Goal: Browse casually

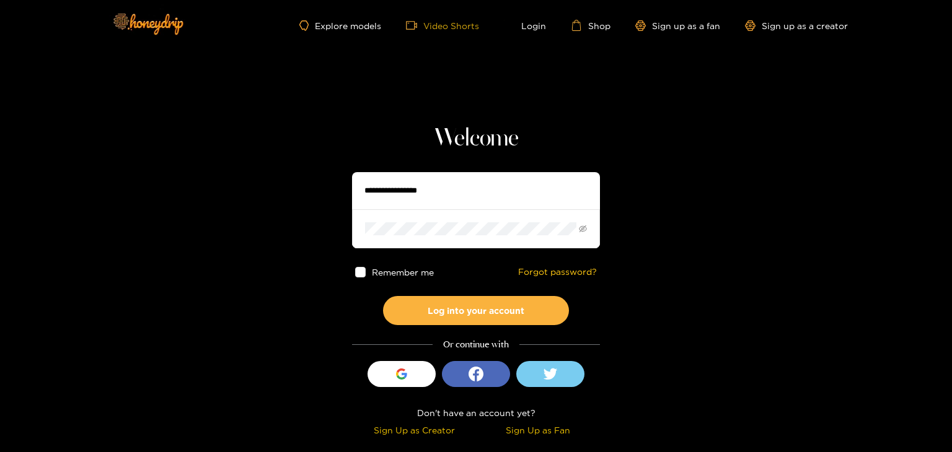
click at [449, 27] on link "Video Shorts" at bounding box center [442, 25] width 73 height 11
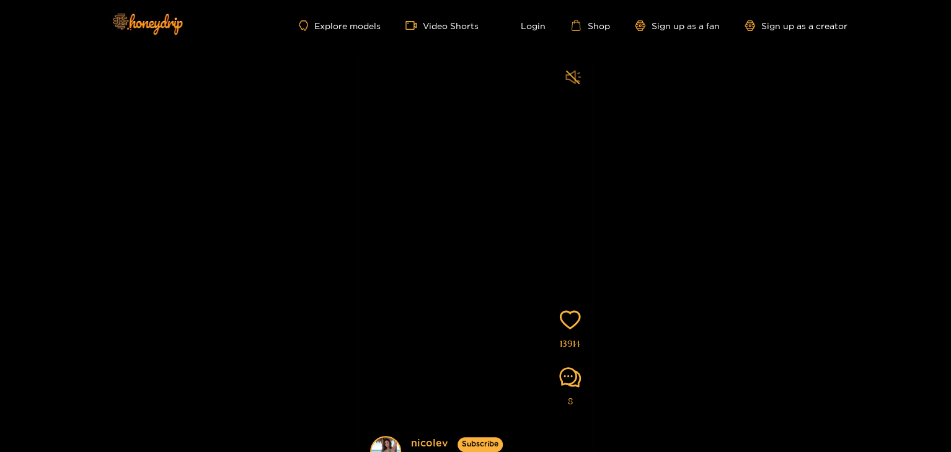
click at [569, 79] on icon "sound" at bounding box center [572, 77] width 15 height 14
click at [146, 36] on img at bounding box center [147, 24] width 87 height 52
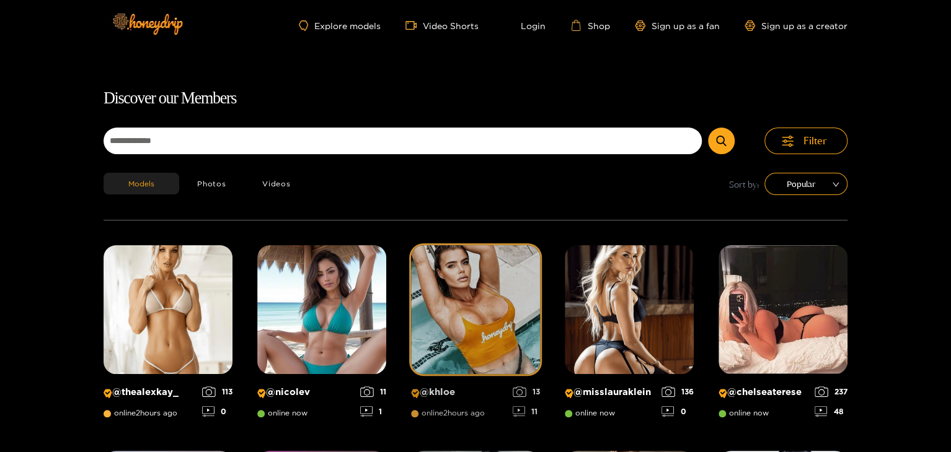
click at [485, 306] on img at bounding box center [475, 309] width 129 height 129
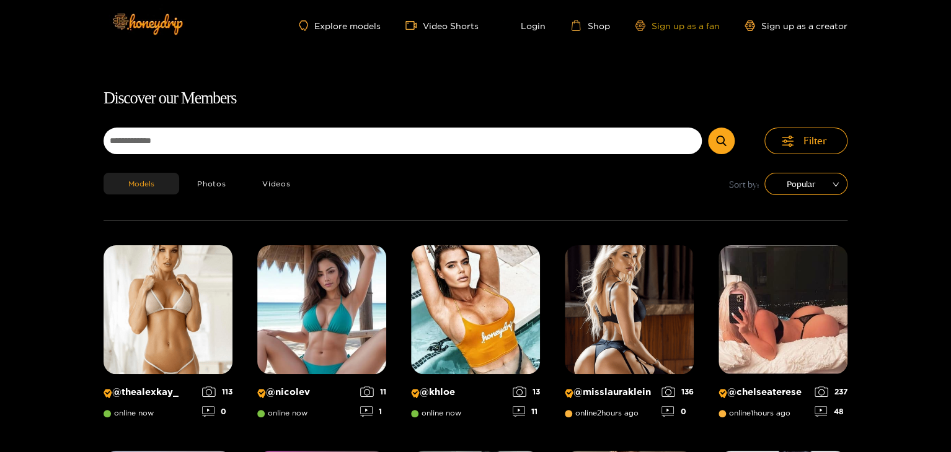
click at [710, 28] on link "Sign up as a fan" at bounding box center [677, 25] width 85 height 11
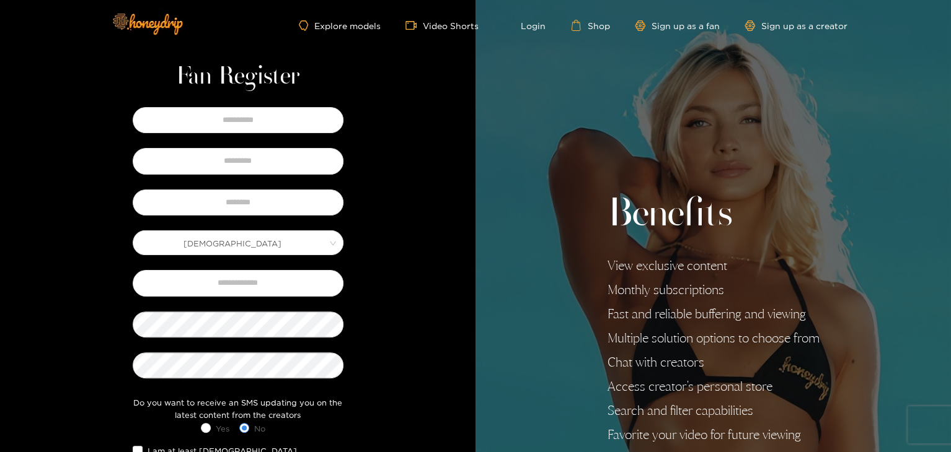
click at [774, 30] on ul "Explore models Video Shorts Login Shop Sign up as a fan Sign up as a creator" at bounding box center [573, 25] width 549 height 11
click at [787, 25] on link "Sign up as a creator" at bounding box center [795, 25] width 103 height 11
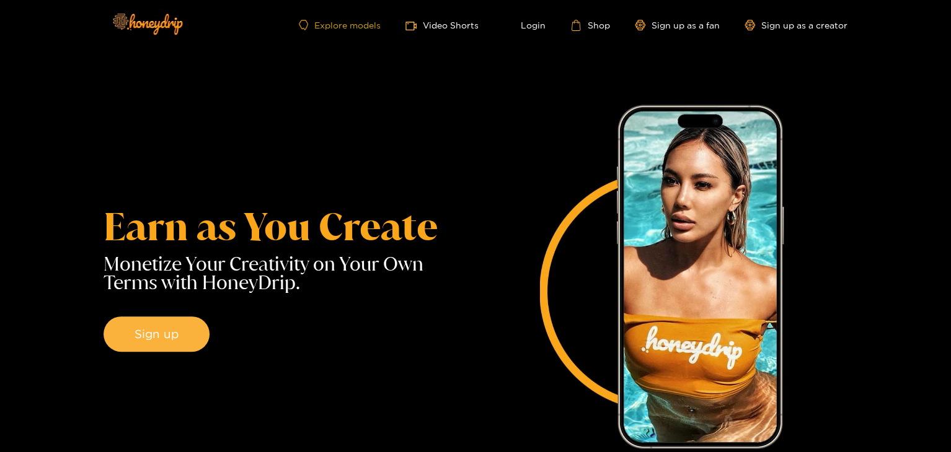
click at [362, 30] on link "Explore models" at bounding box center [340, 25] width 82 height 11
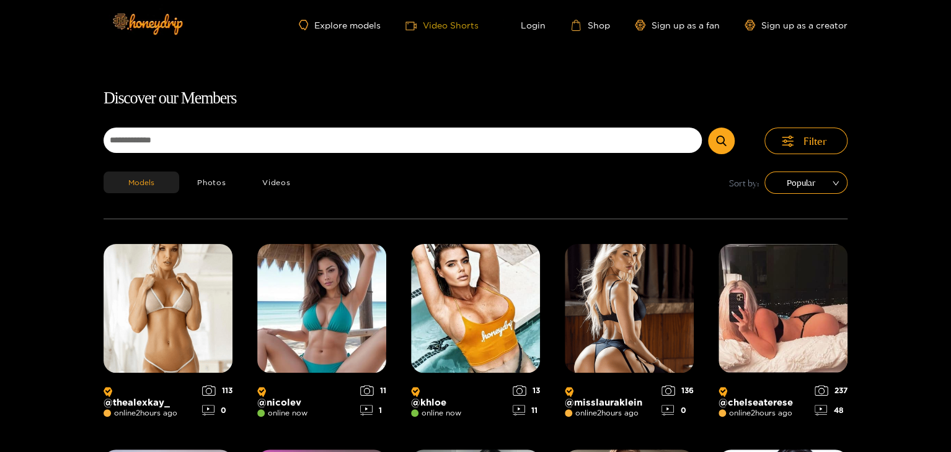
click at [426, 23] on link "Video Shorts" at bounding box center [441, 25] width 73 height 12
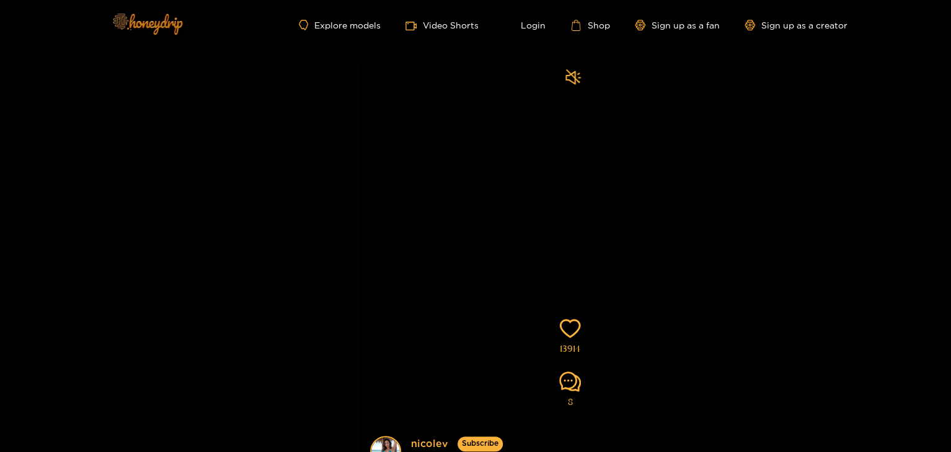
click at [133, 23] on img at bounding box center [147, 24] width 87 height 52
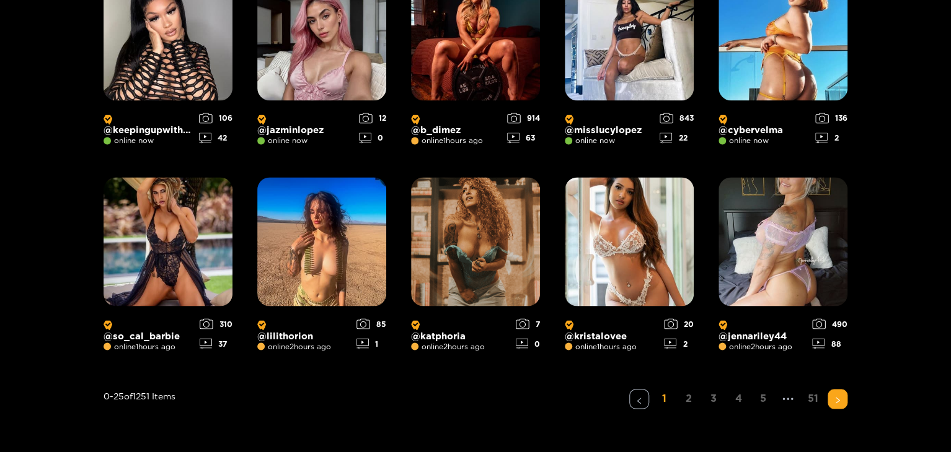
scroll to position [1021, 0]
